Goal: Book appointment/travel/reservation

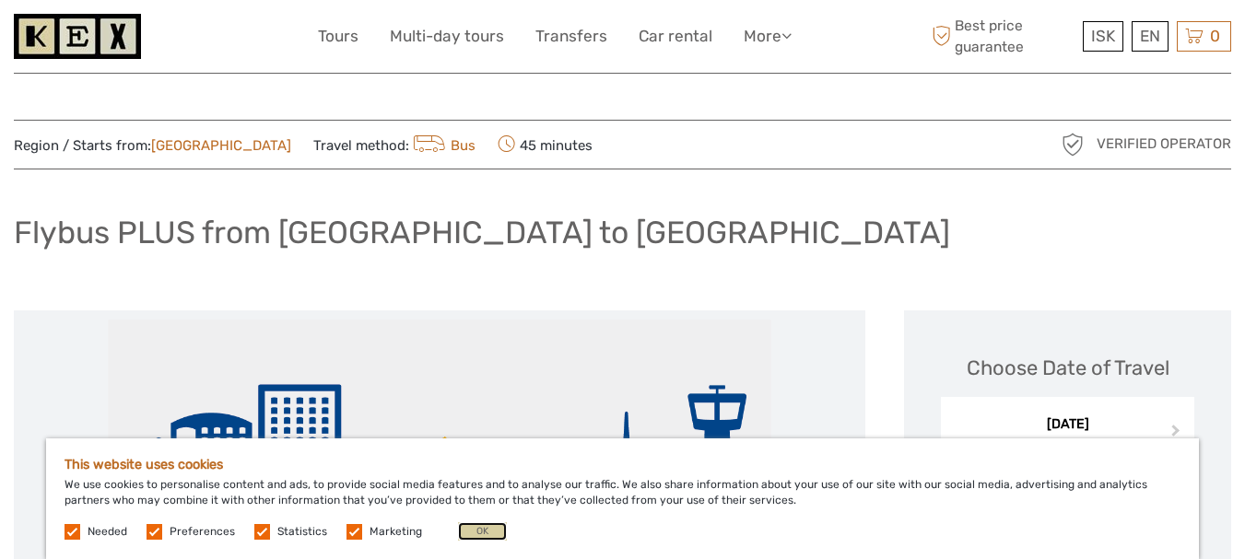
click at [477, 532] on button "OK" at bounding box center [482, 531] width 49 height 18
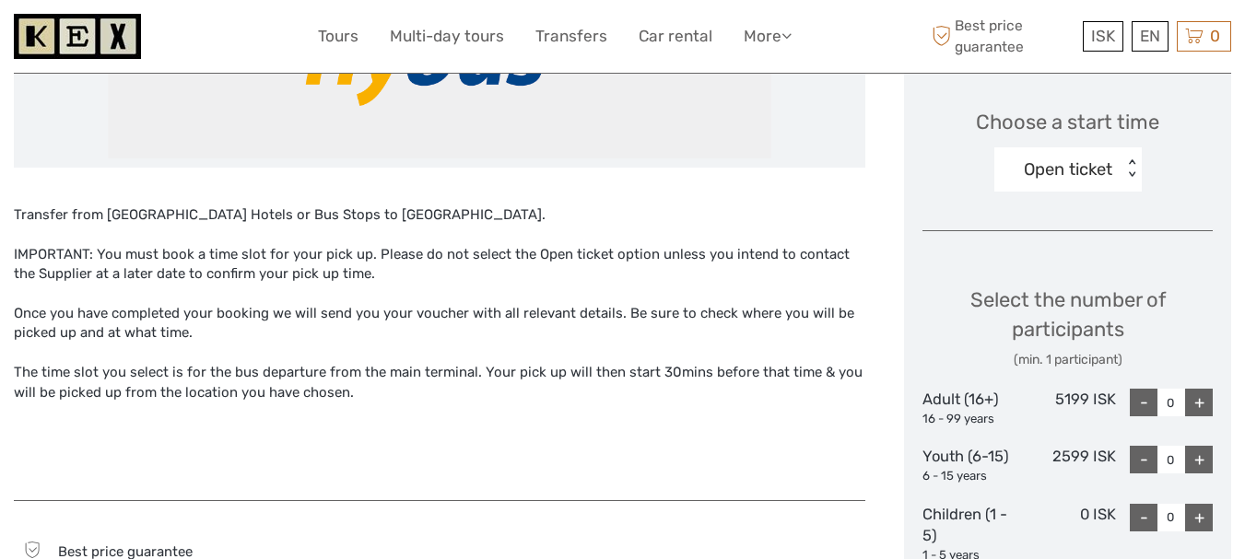
scroll to position [276, 0]
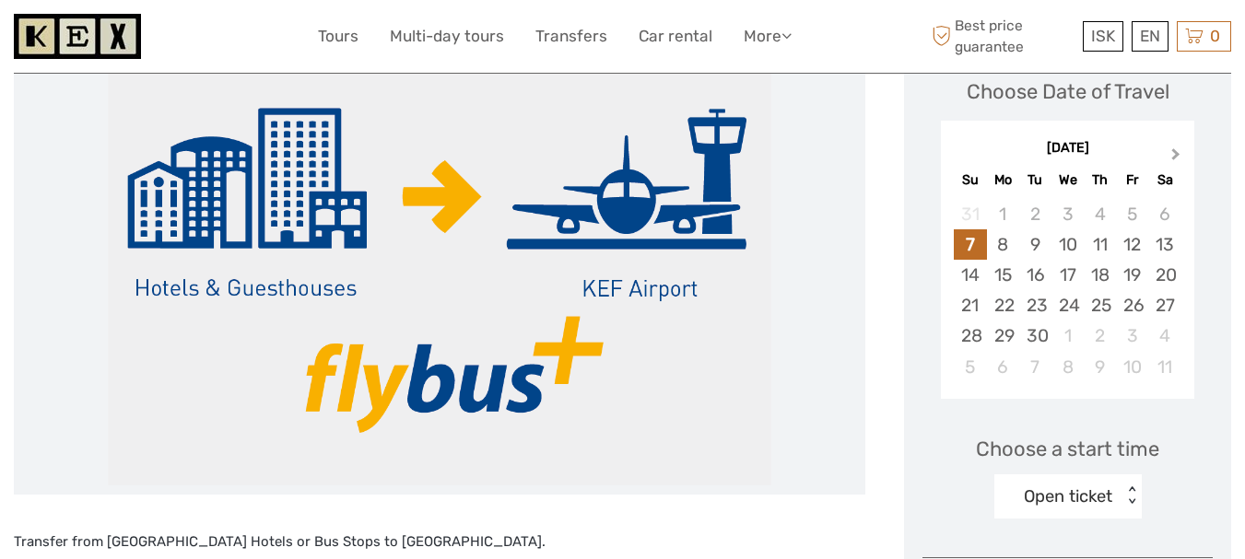
click at [1176, 156] on span "Next Month" at bounding box center [1176, 158] width 0 height 27
click at [1140, 249] on div "10" at bounding box center [1132, 244] width 32 height 30
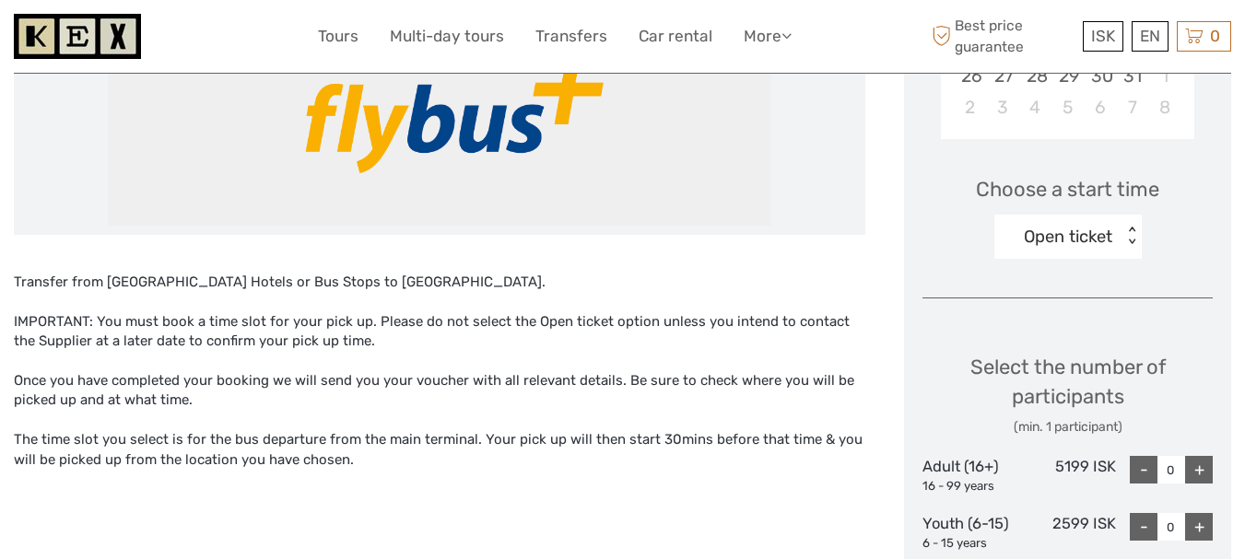
scroll to position [553, 0]
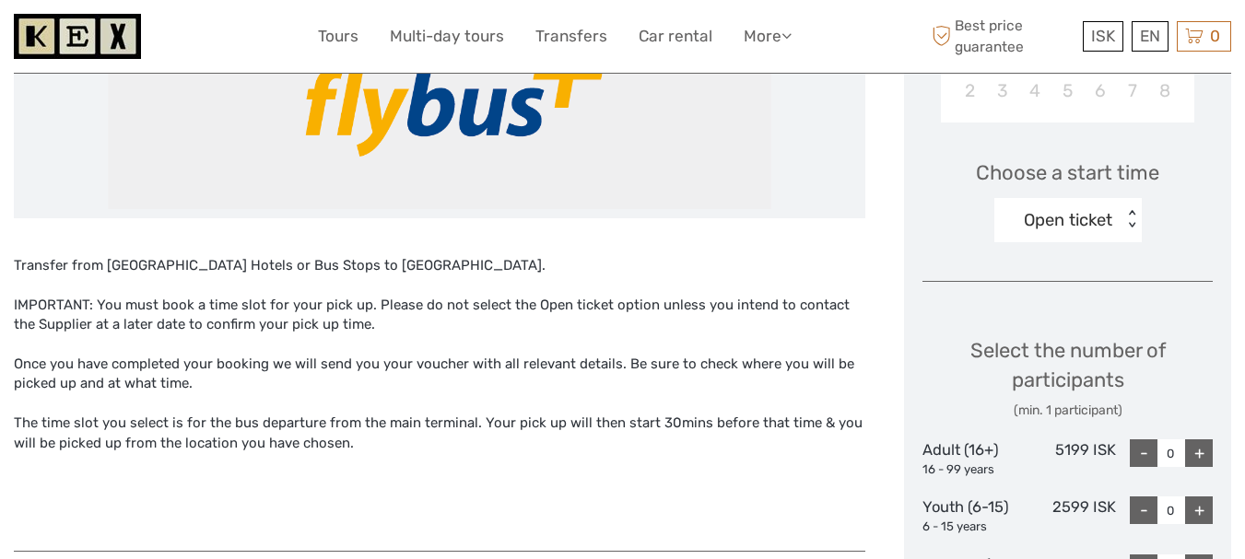
click at [1064, 214] on div "Open ticket" at bounding box center [1068, 220] width 88 height 24
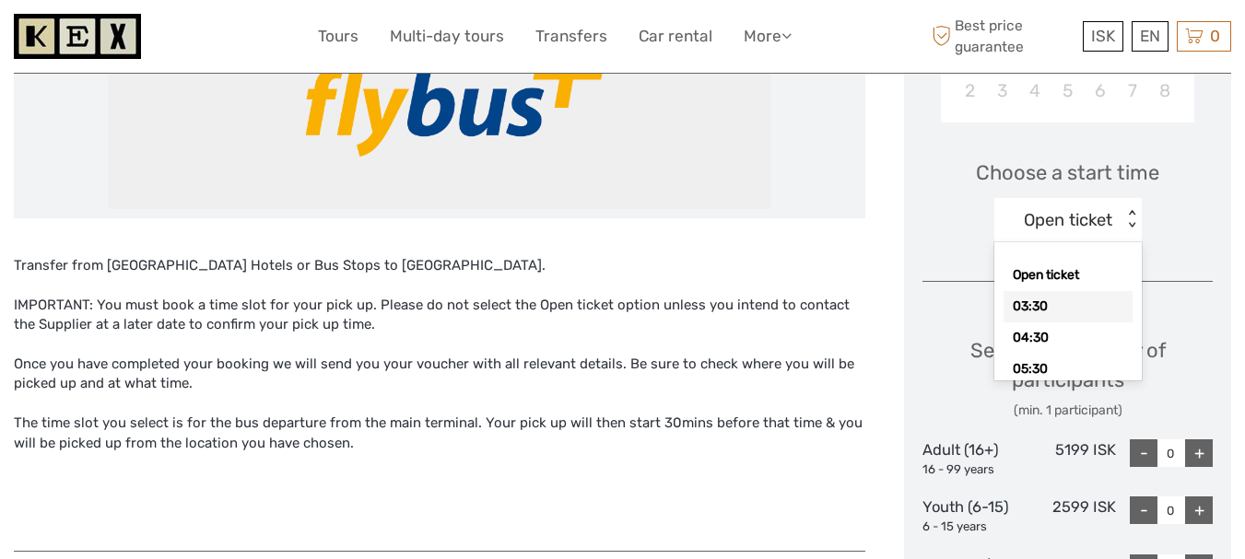
scroll to position [92, 0]
click at [1072, 274] on div "05:30" at bounding box center [1068, 277] width 129 height 31
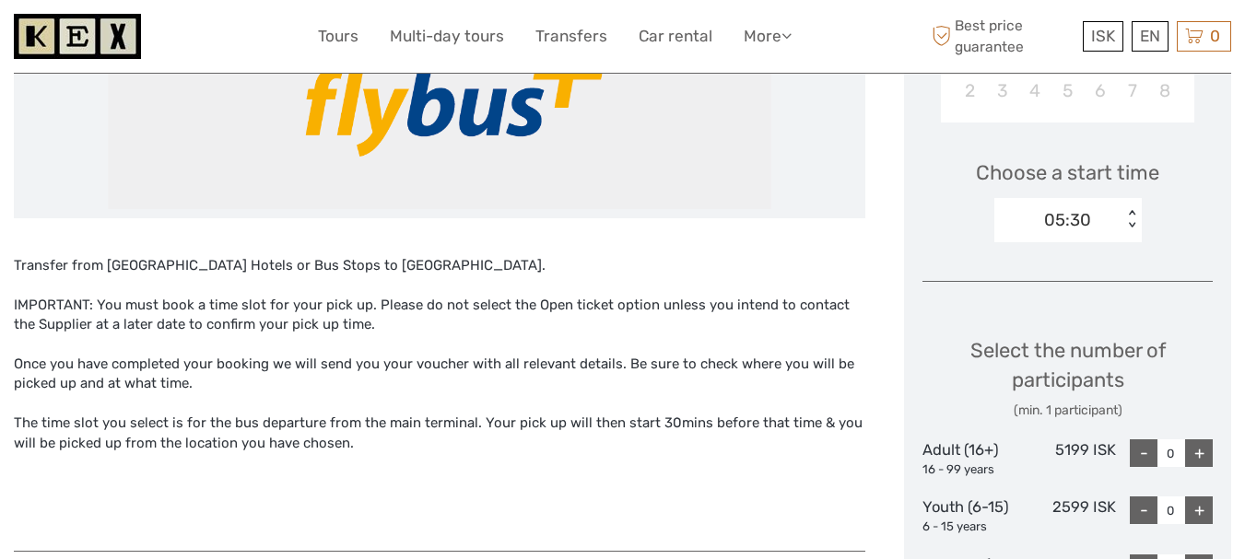
scroll to position [645, 0]
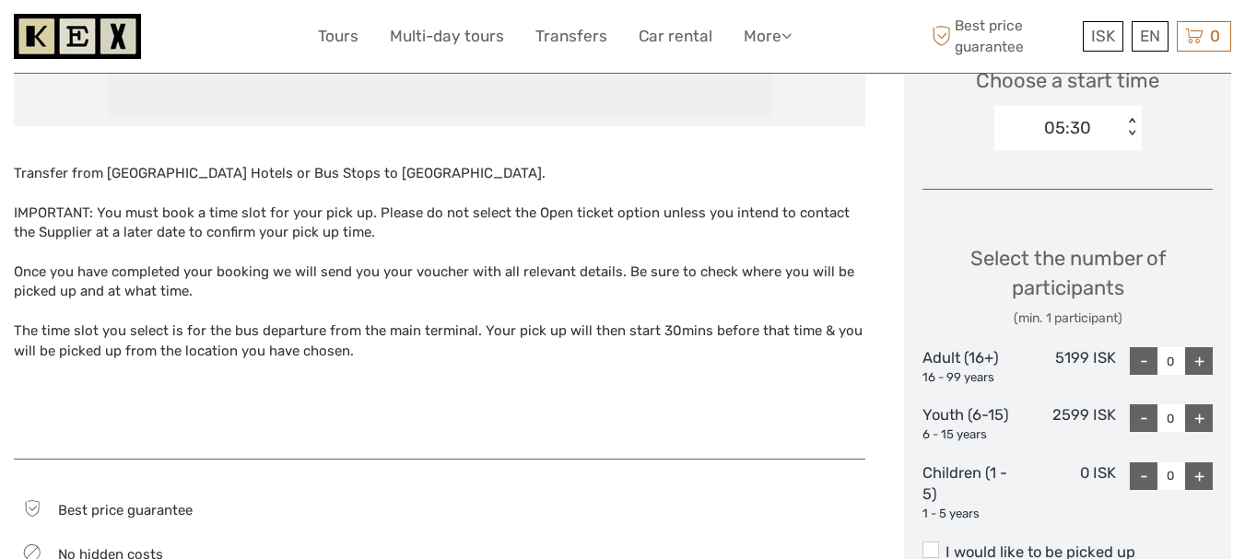
click at [1205, 366] on div "+" at bounding box center [1199, 361] width 28 height 28
type input "1"
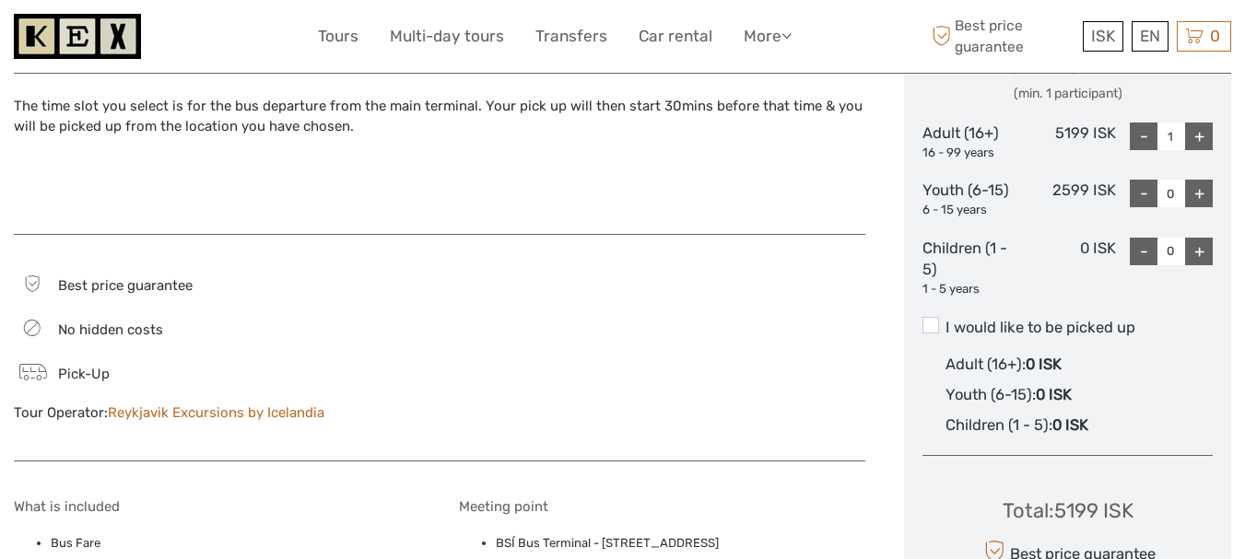
scroll to position [921, 0]
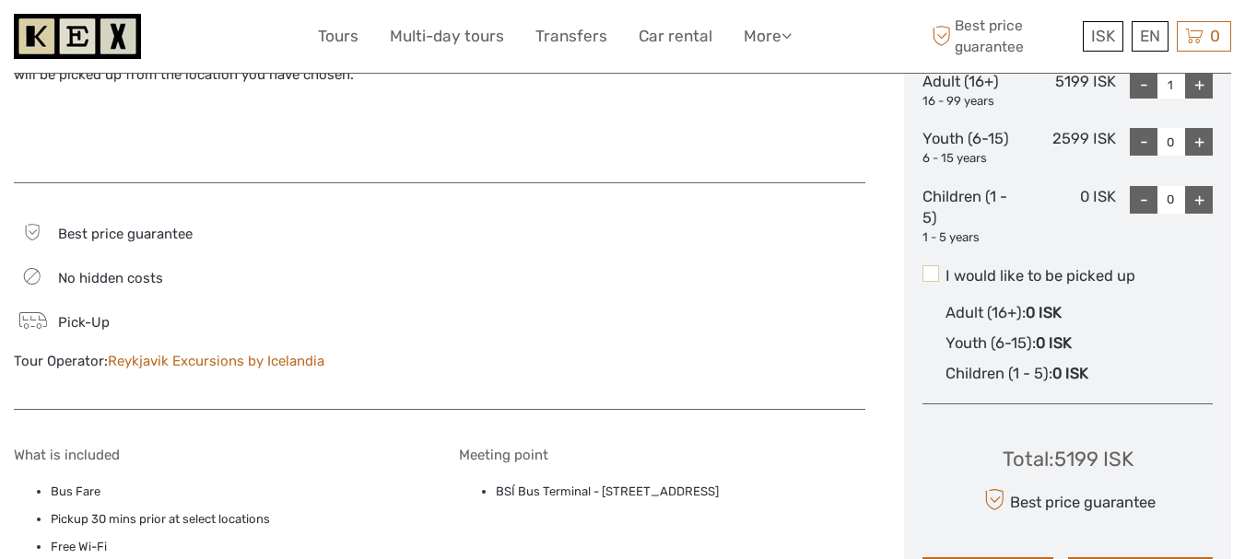
click at [926, 280] on span at bounding box center [930, 273] width 17 height 17
click at [945, 269] on input "I would like to be picked up" at bounding box center [945, 269] width 0 height 0
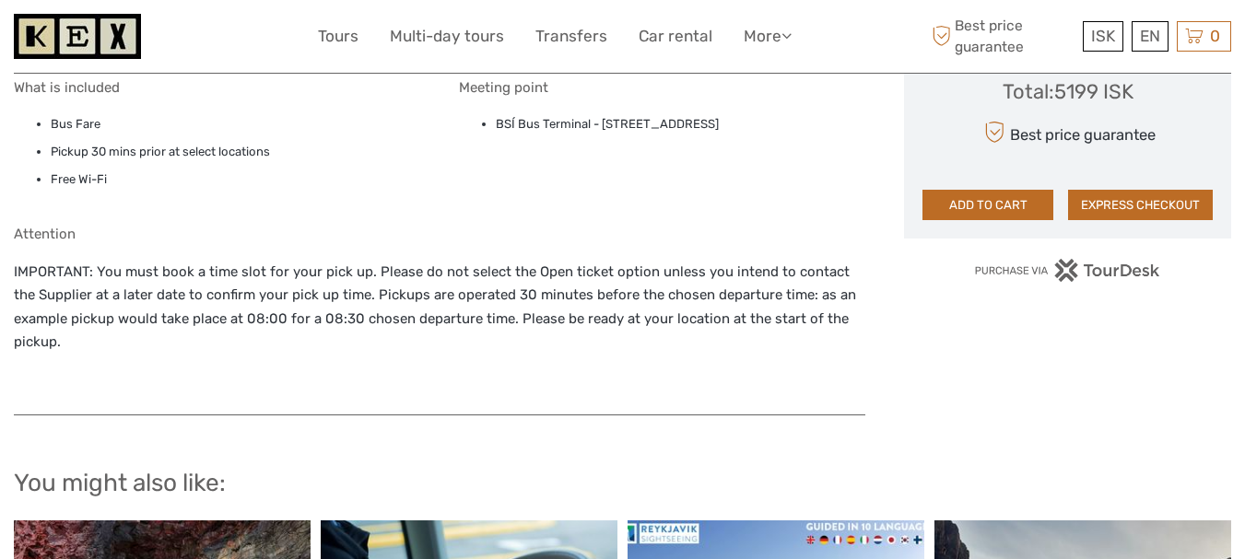
scroll to position [1290, 0]
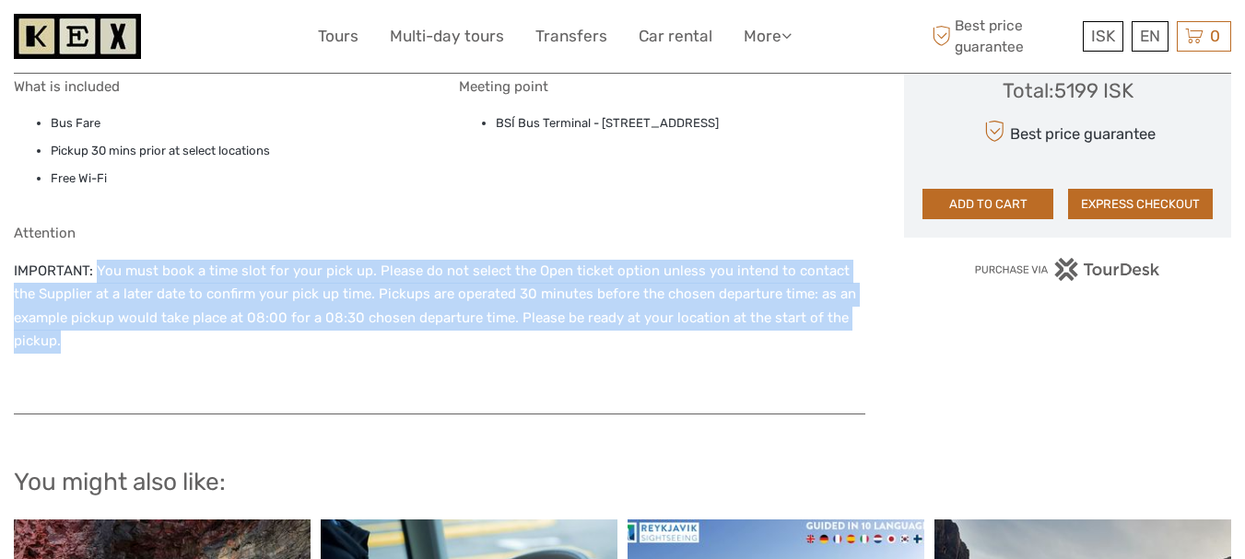
drag, startPoint x: 99, startPoint y: 265, endPoint x: 176, endPoint y: 349, distance: 114.1
click at [176, 349] on p "IMPORTANT: You must book a time slot for your pick up. Please do not select the…" at bounding box center [439, 307] width 851 height 94
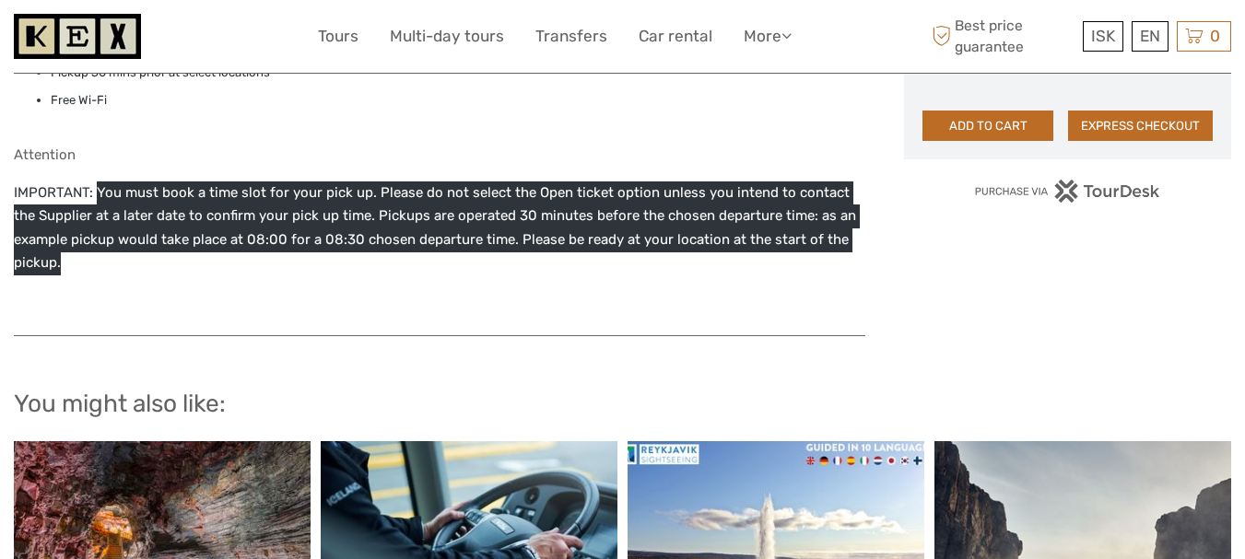
scroll to position [1382, 0]
